Goal: Task Accomplishment & Management: Use online tool/utility

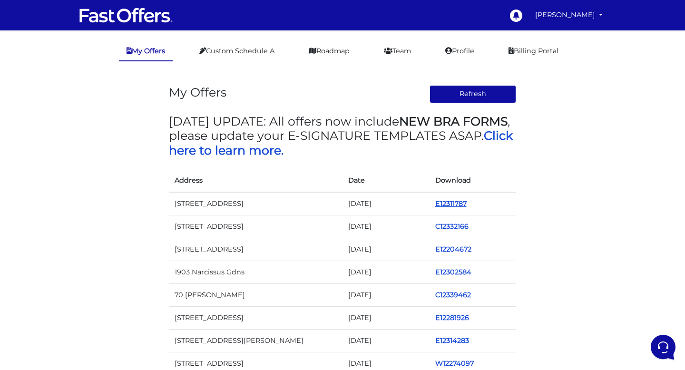
click at [455, 202] on link "E12311787" at bounding box center [450, 203] width 31 height 9
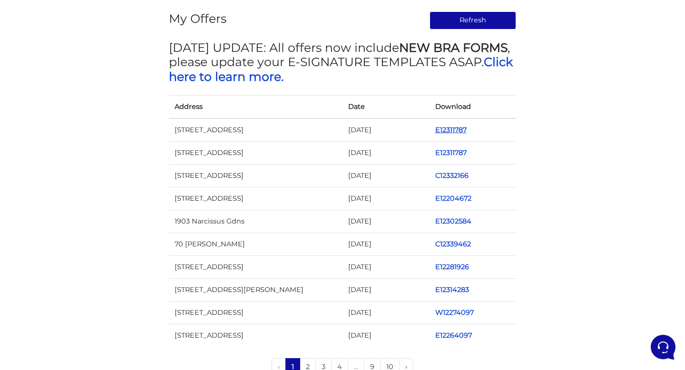
click at [455, 132] on link "E12311787" at bounding box center [450, 130] width 31 height 9
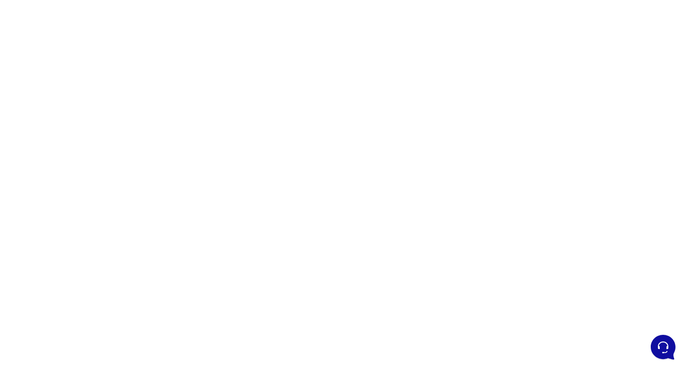
scroll to position [158, 0]
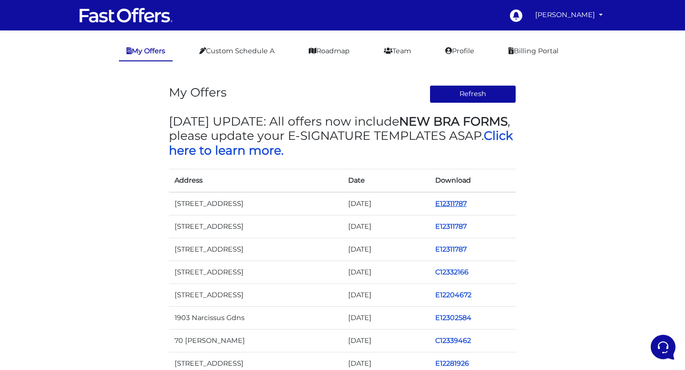
click at [456, 206] on link "E12311787" at bounding box center [450, 203] width 31 height 9
